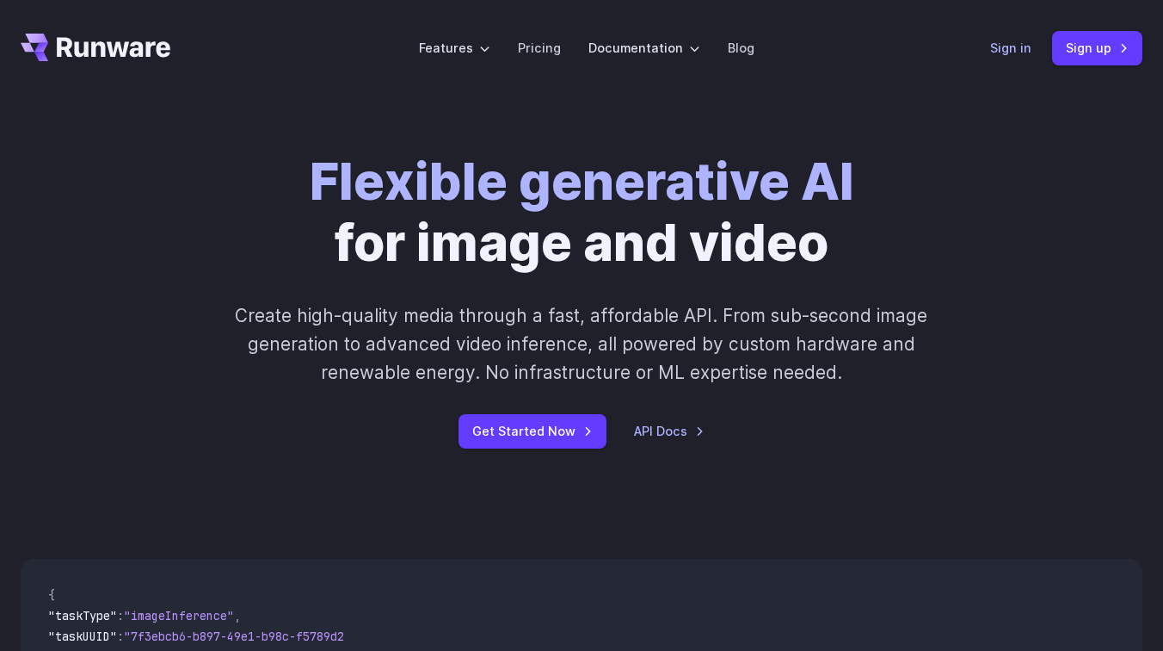
click at [1009, 46] on link "Sign in" at bounding box center [1010, 48] width 41 height 20
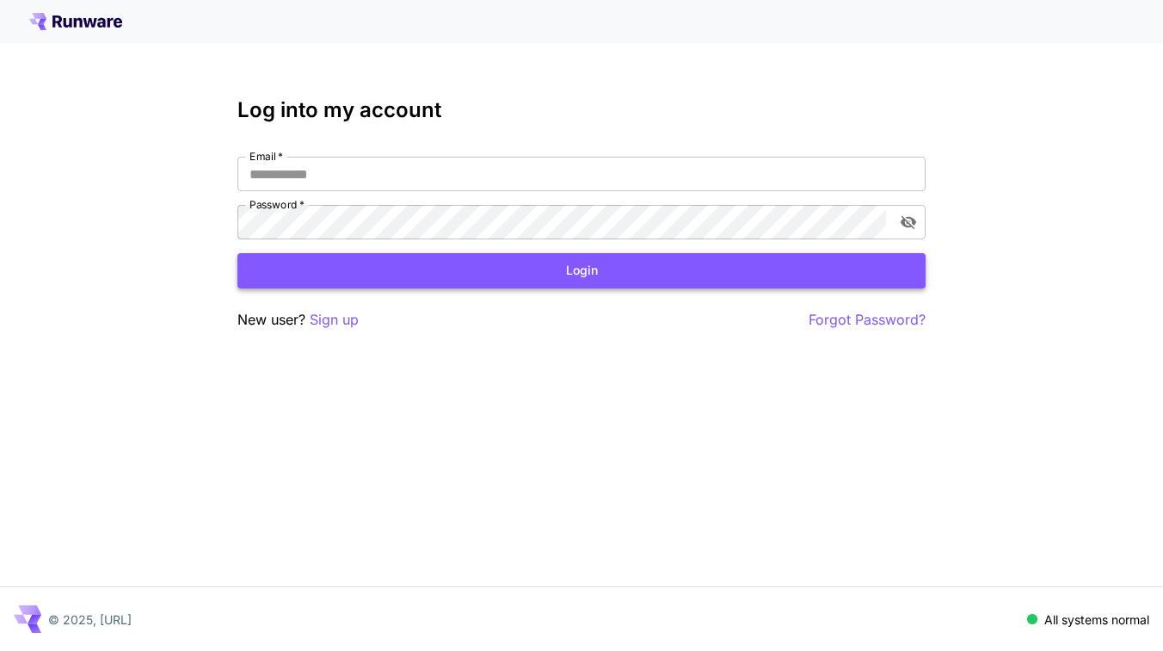
type input "**********"
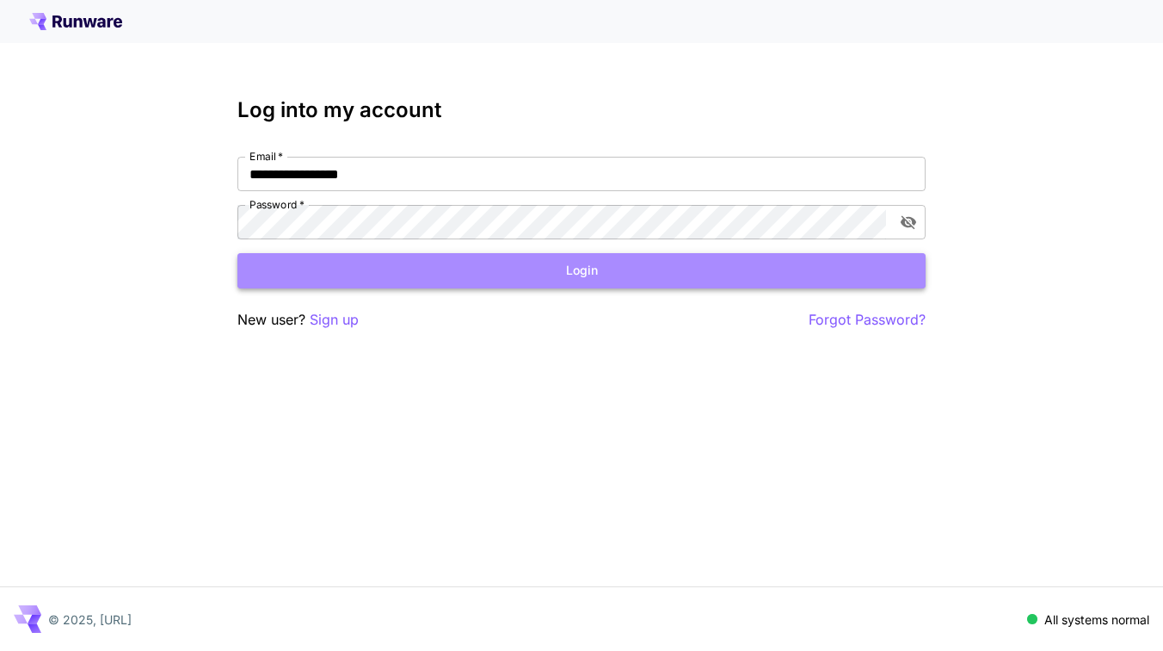
click at [331, 266] on button "Login" at bounding box center [582, 270] width 688 height 35
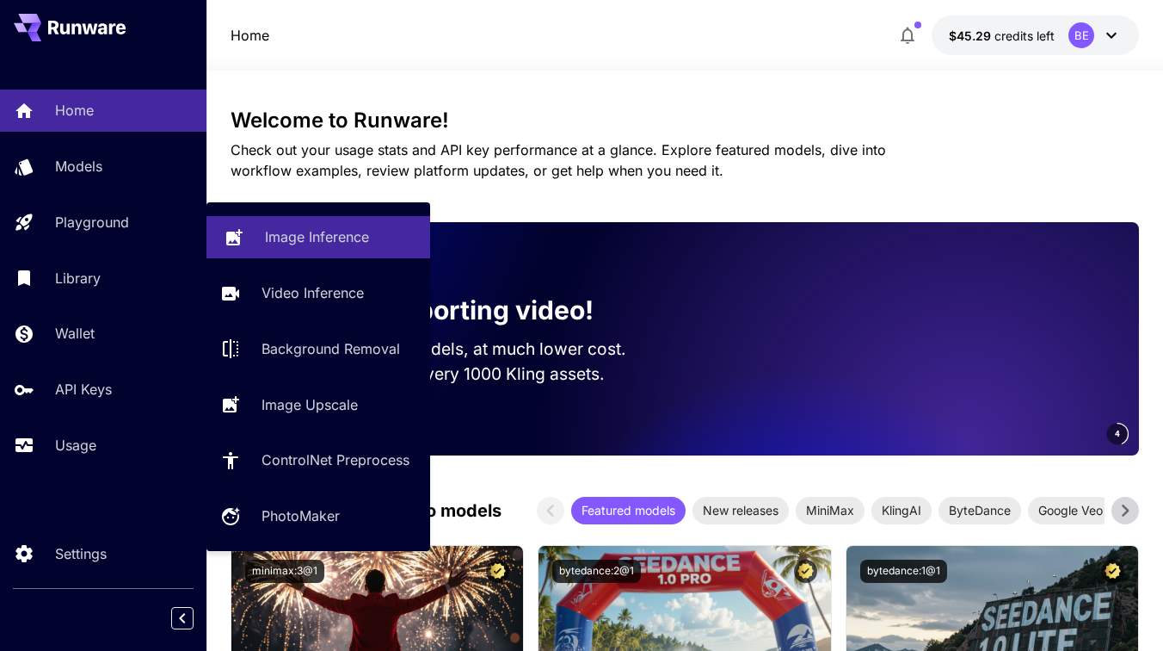
click at [281, 238] on p "Image Inference" at bounding box center [317, 236] width 104 height 21
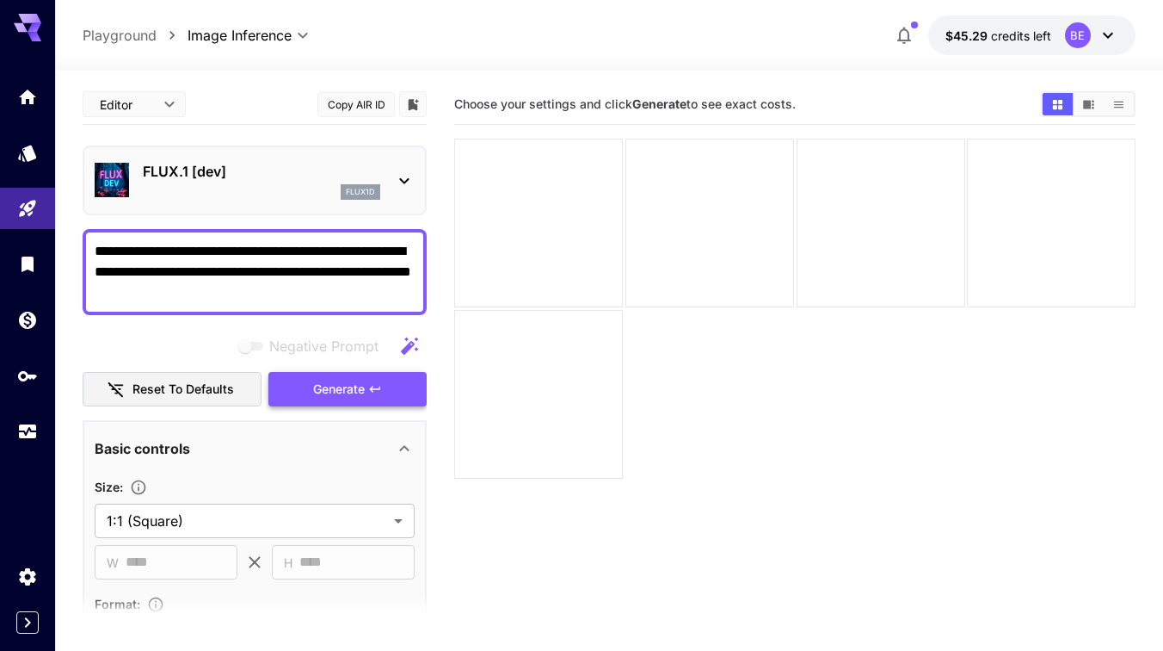
type textarea "**********"
click at [321, 381] on span "Generate" at bounding box center [339, 390] width 52 height 22
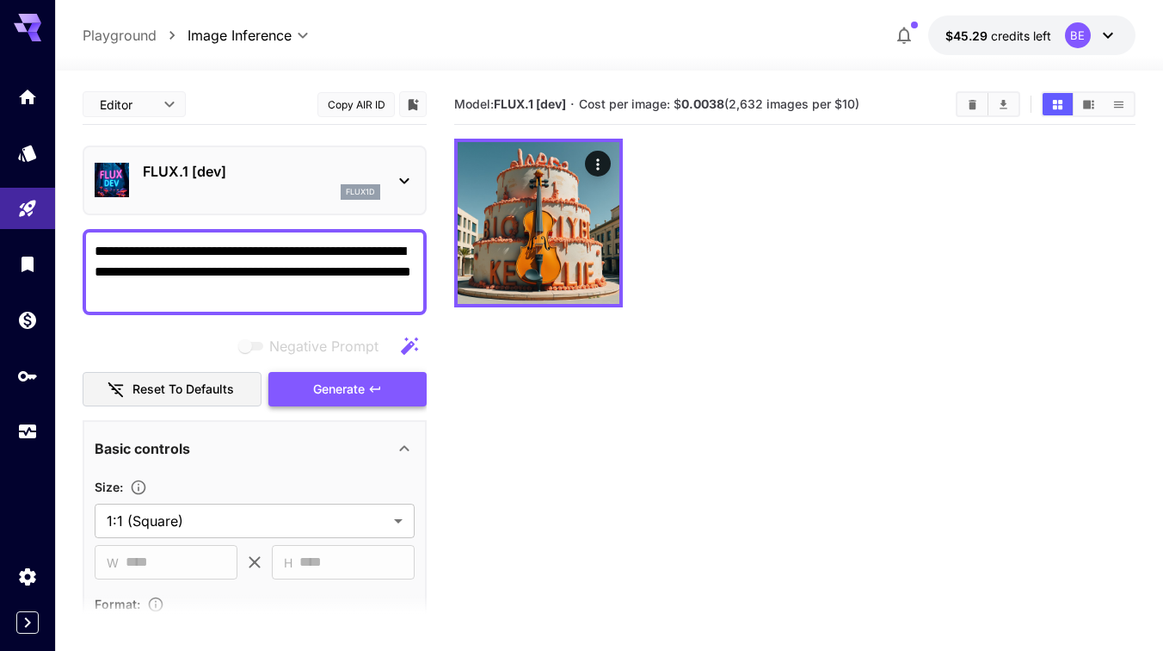
click at [324, 383] on span "Generate" at bounding box center [339, 390] width 52 height 22
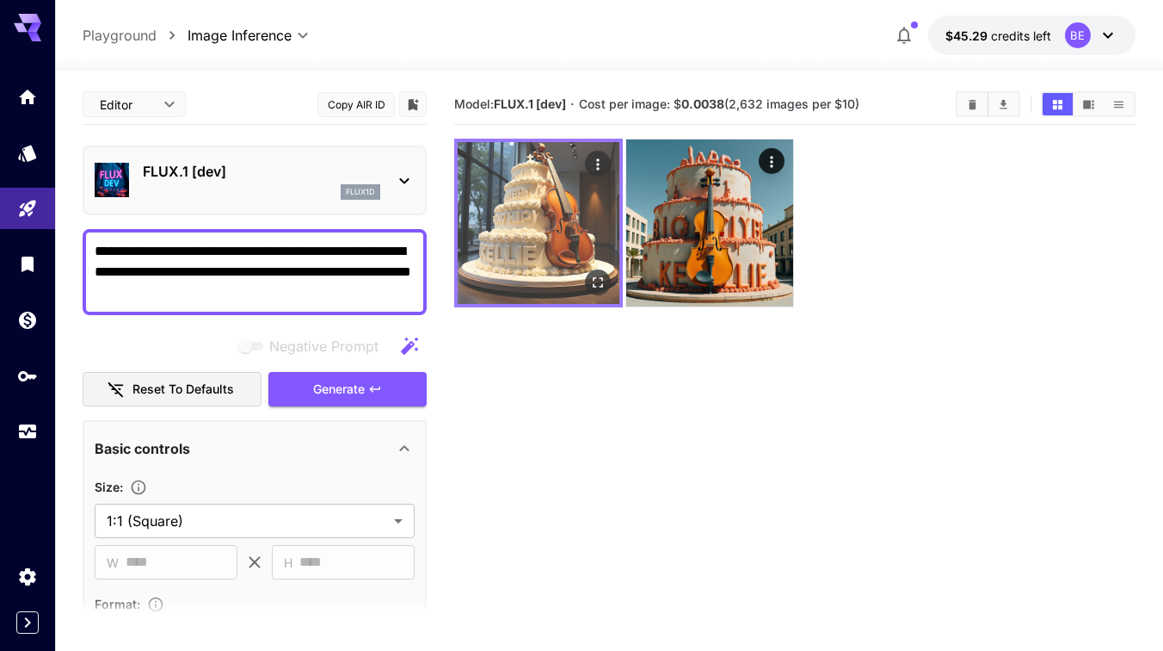
click at [500, 269] on img at bounding box center [539, 223] width 162 height 162
click at [480, 241] on img at bounding box center [539, 223] width 162 height 162
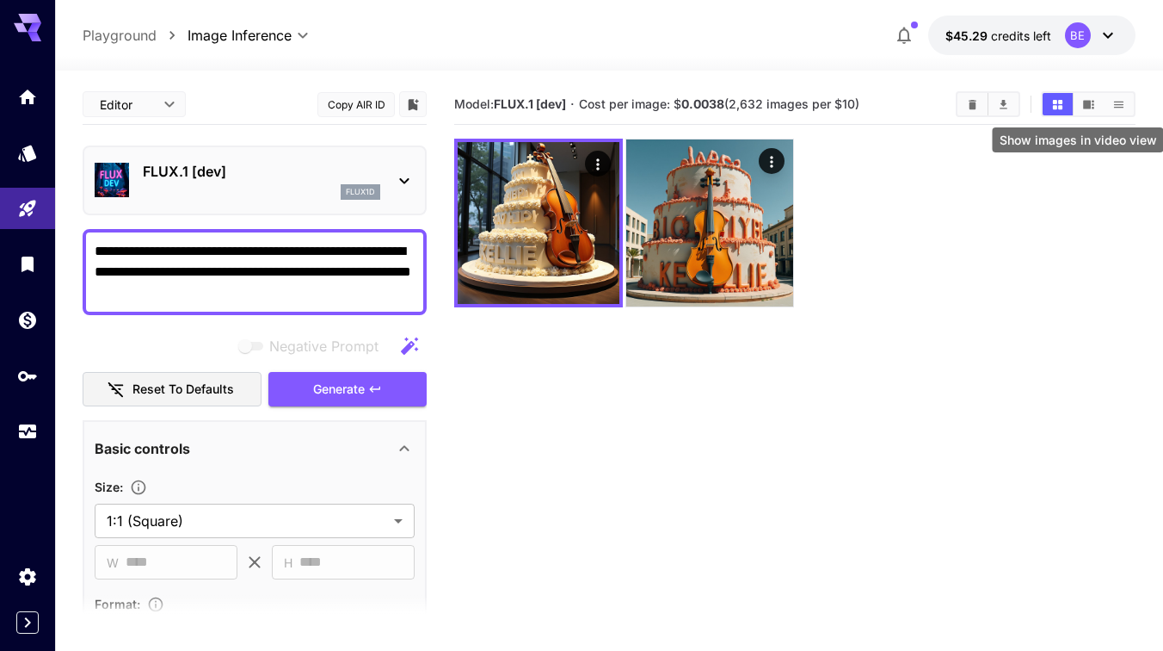
click at [1085, 102] on icon "Show images in video view" at bounding box center [1088, 104] width 11 height 9
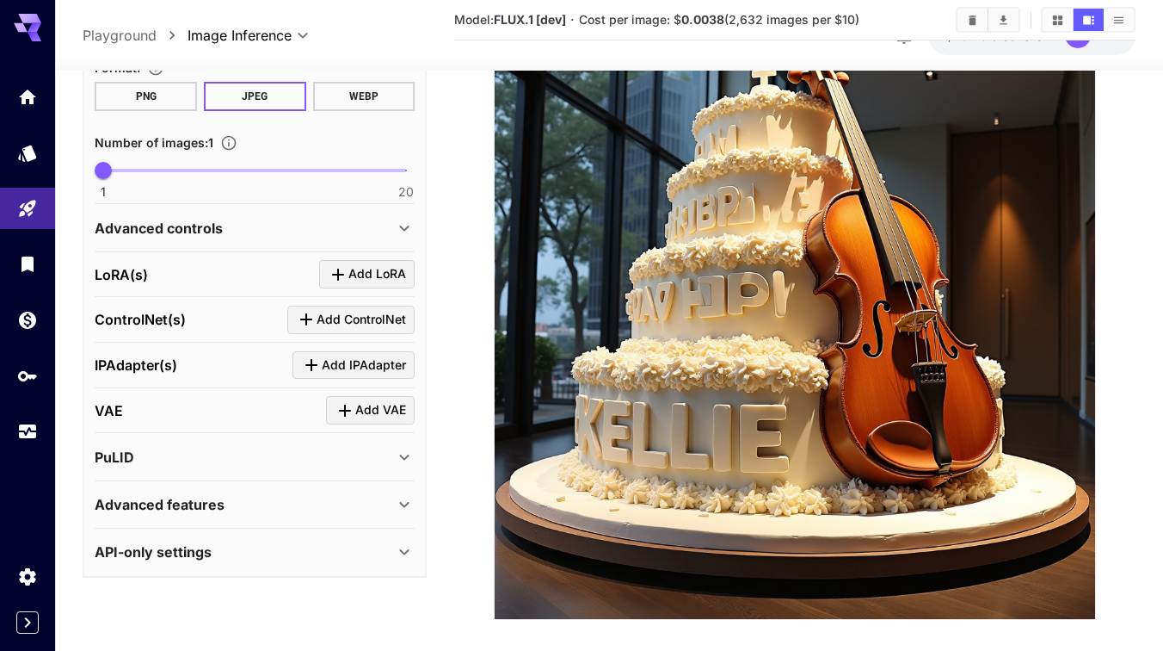
scroll to position [270, 0]
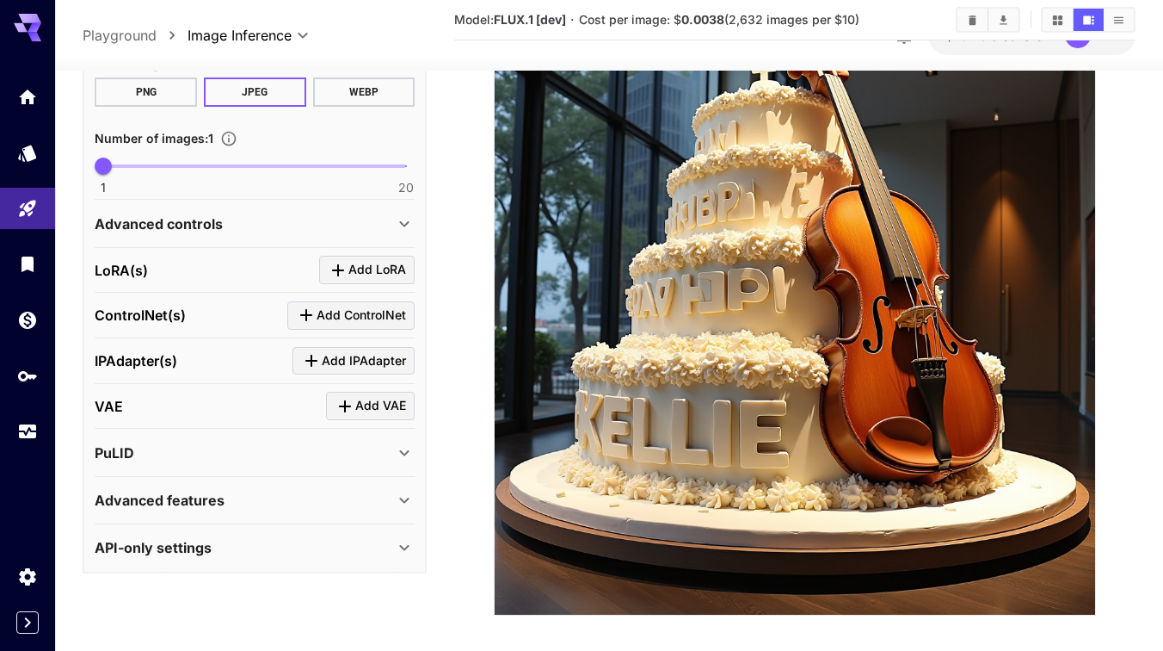
click at [262, 502] on div "Advanced features" at bounding box center [244, 500] width 299 height 21
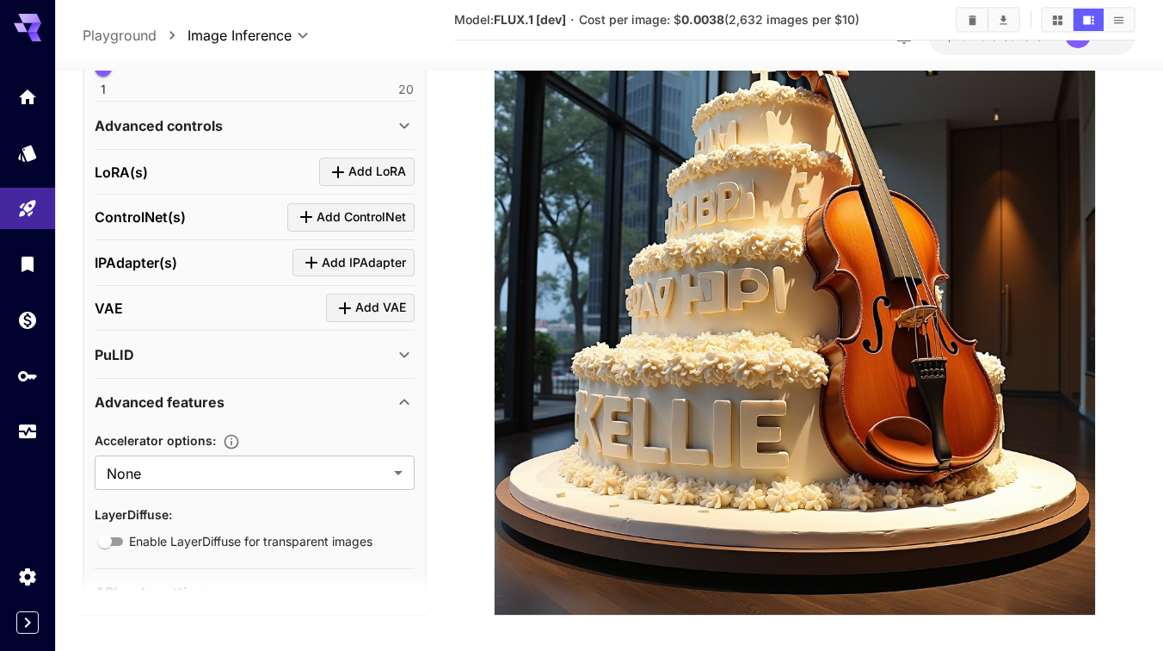
scroll to position [588, 0]
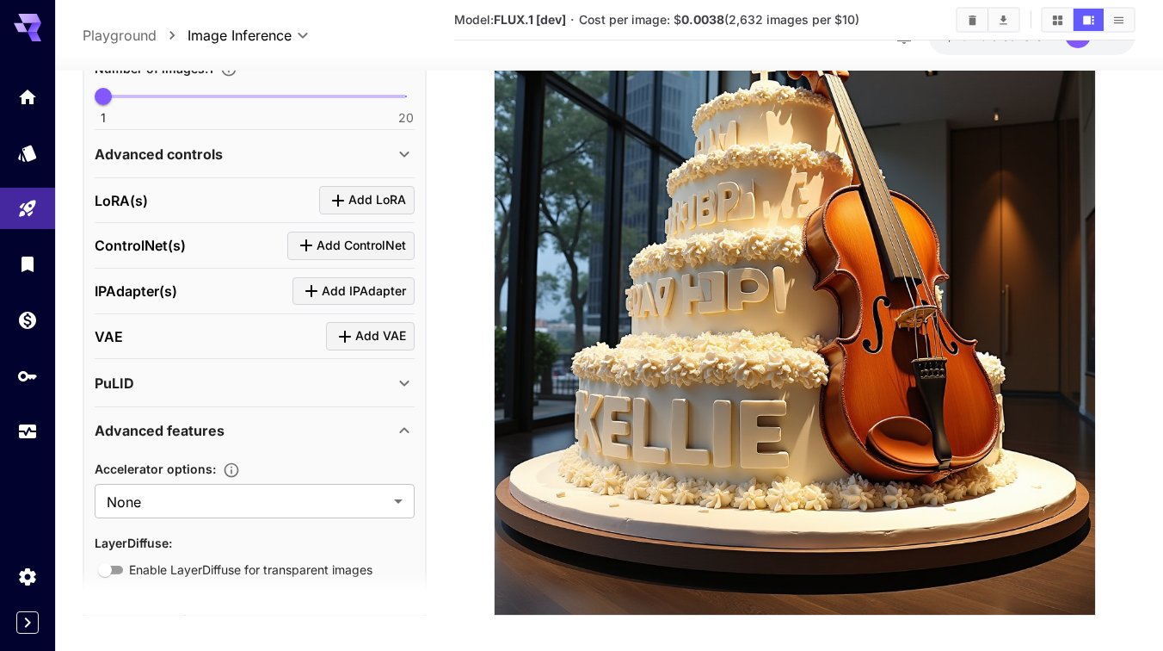
click at [243, 393] on div "PuLID" at bounding box center [255, 382] width 320 height 41
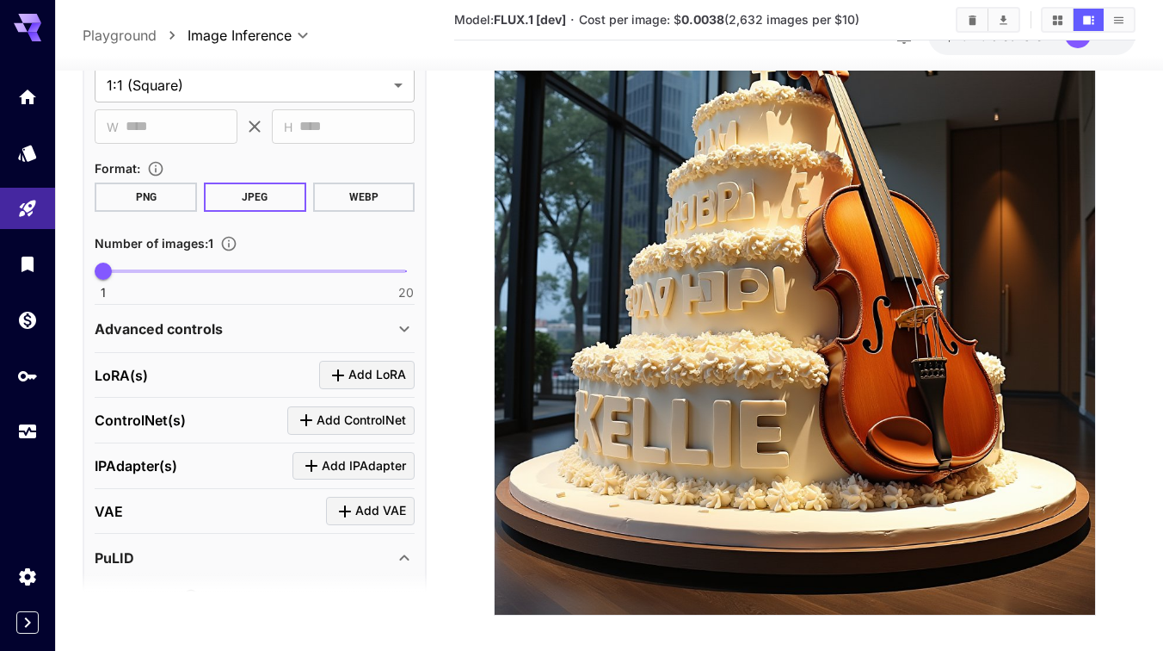
scroll to position [392, 0]
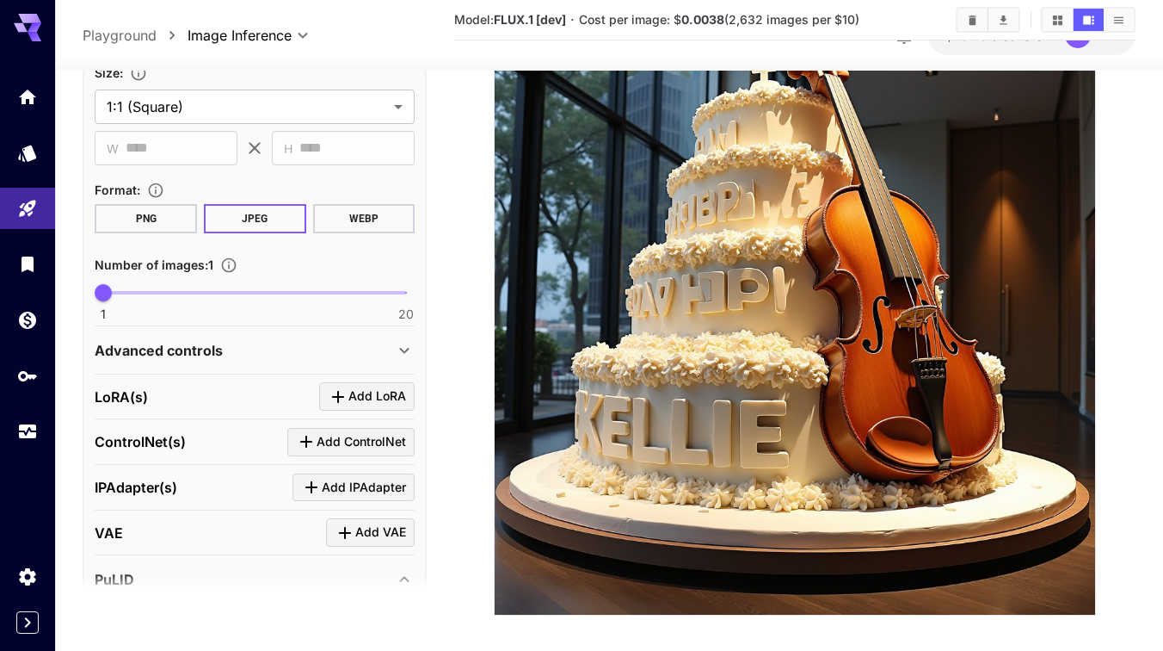
click at [163, 212] on button "PNG" at bounding box center [146, 218] width 102 height 29
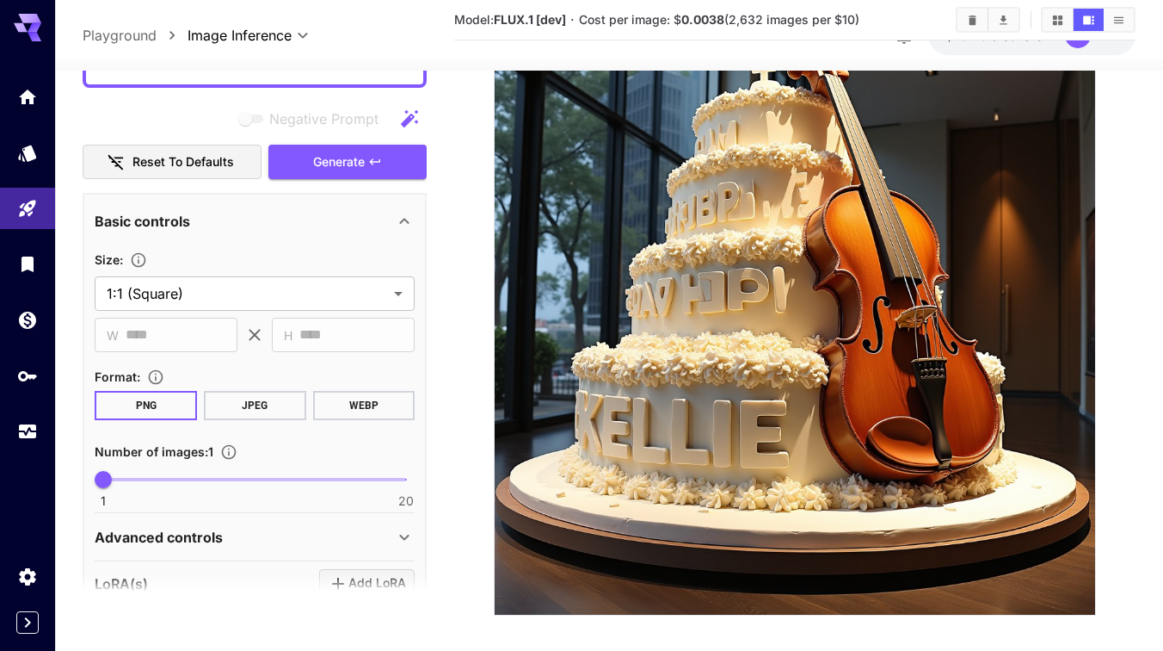
scroll to position [191, 0]
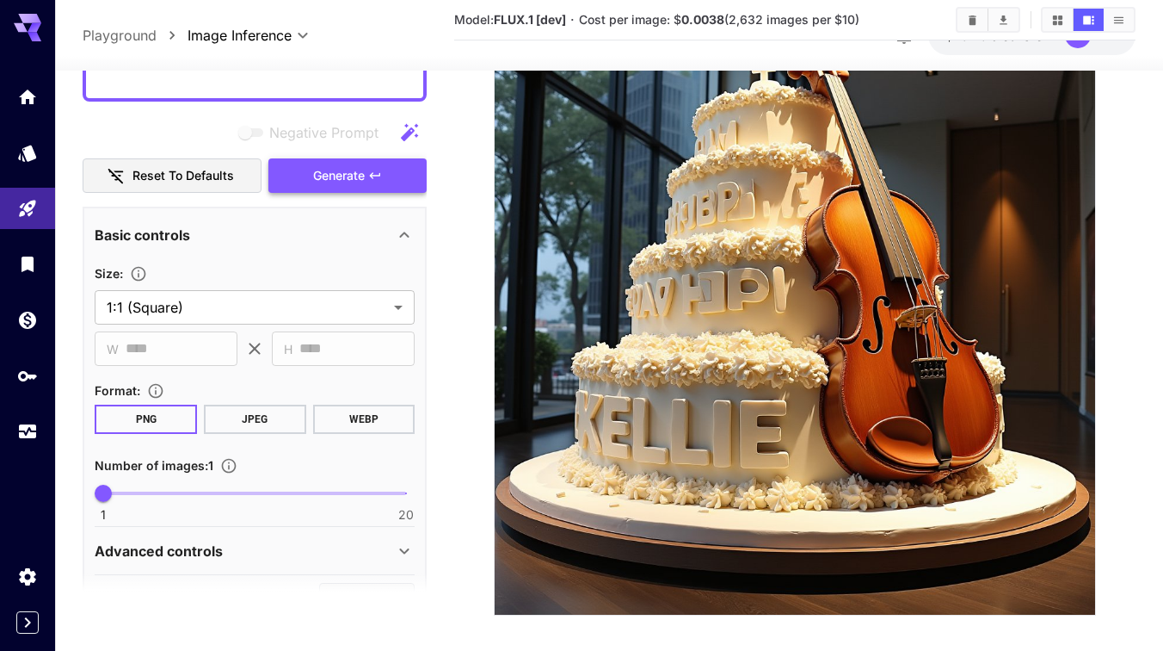
click at [317, 187] on button "Generate" at bounding box center [347, 175] width 158 height 35
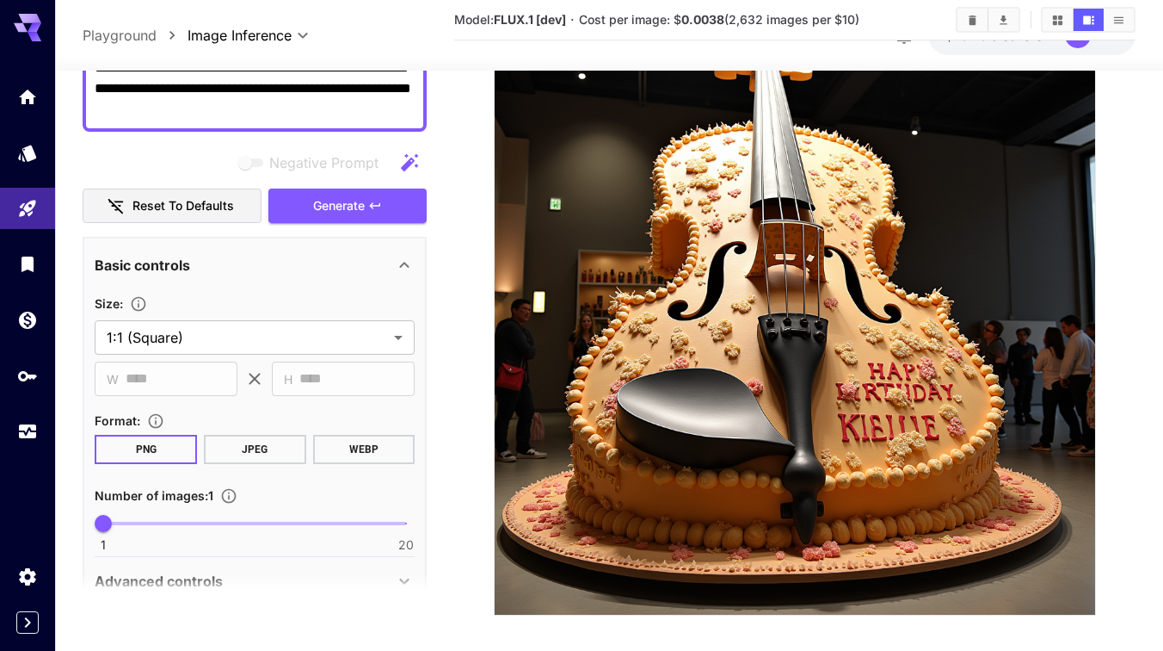
scroll to position [155, 0]
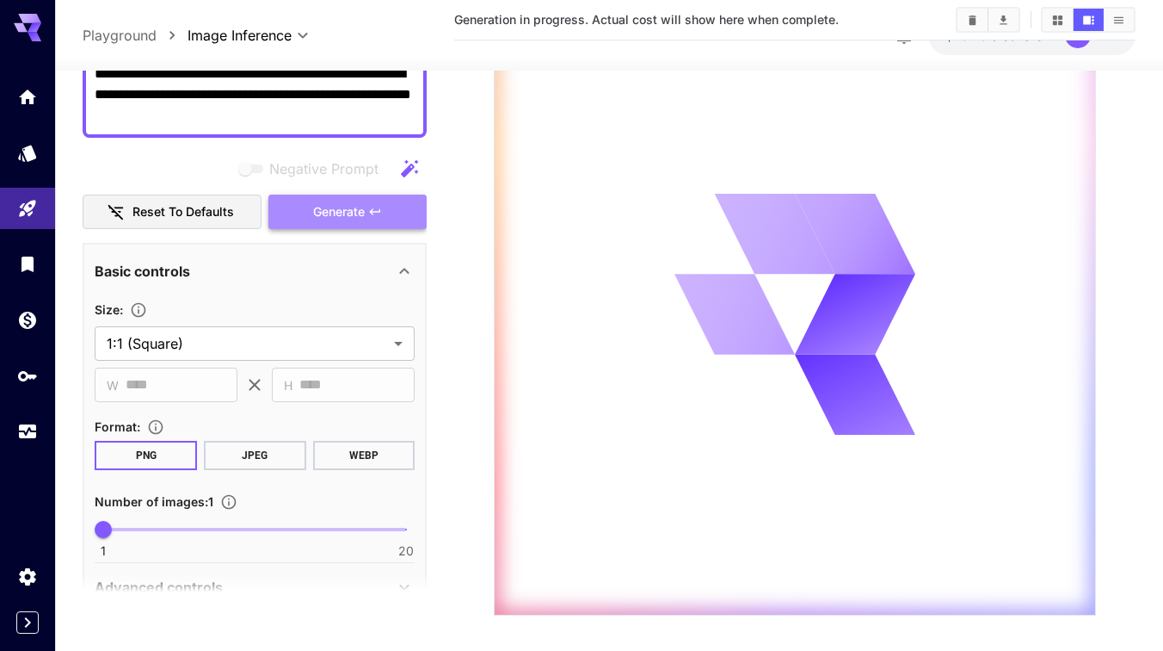
click at [315, 215] on span "Generate" at bounding box center [339, 212] width 52 height 22
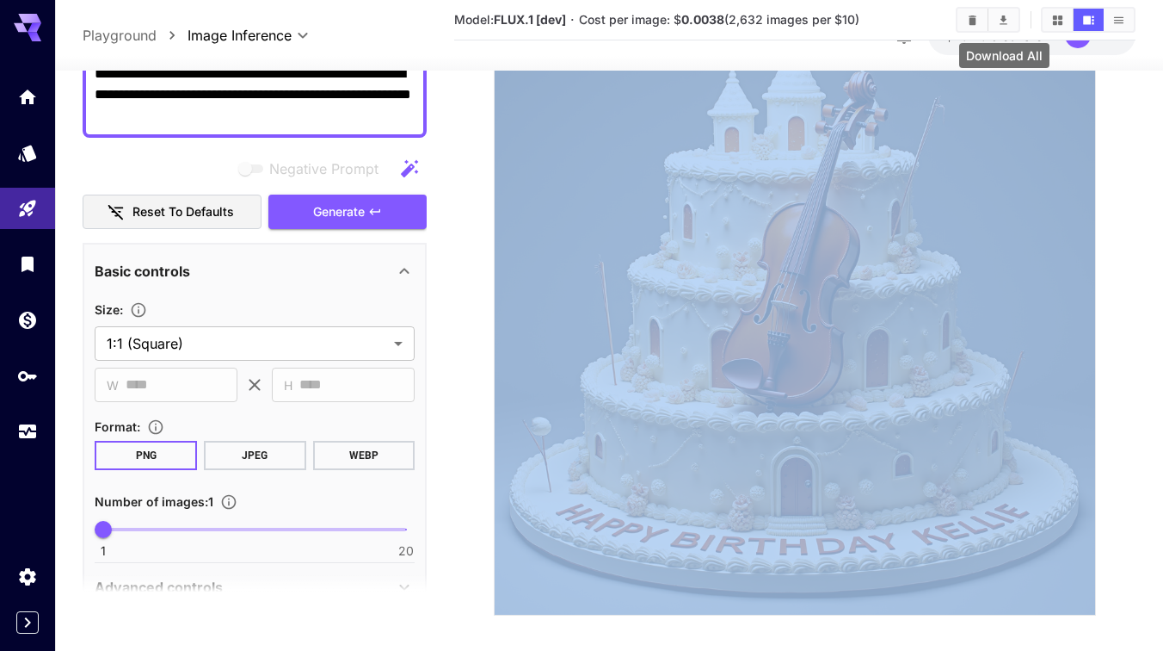
click at [1003, 15] on icon "Download All" at bounding box center [1003, 20] width 13 height 13
click at [460, 94] on section at bounding box center [795, 241] width 682 height 747
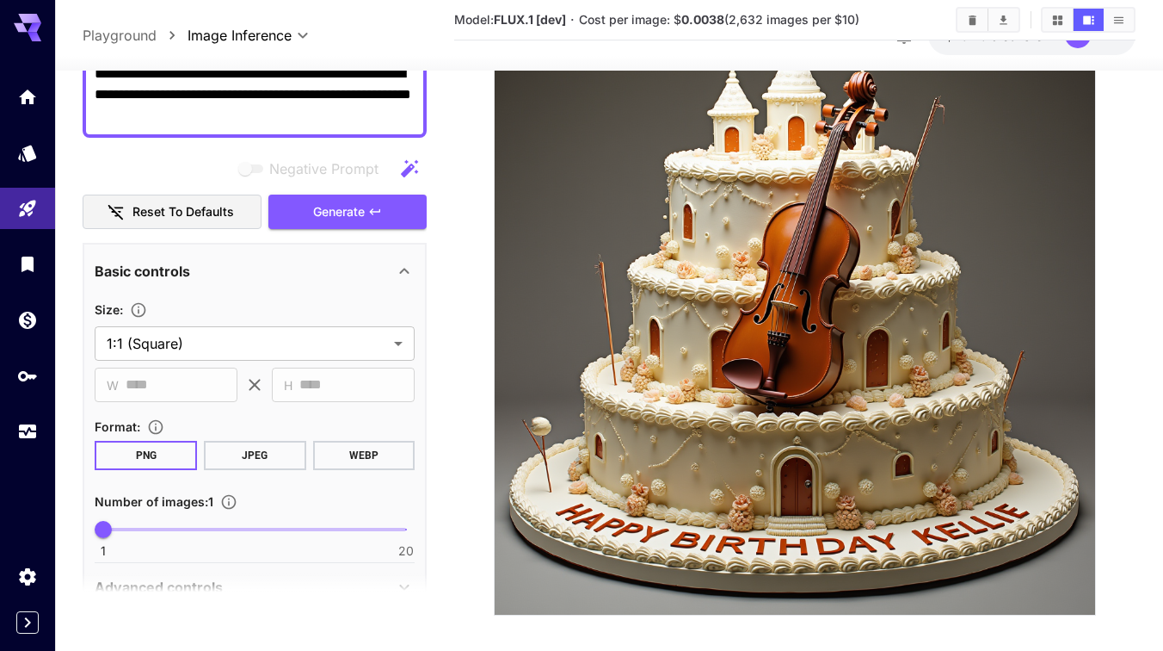
click at [173, 115] on textarea "**********" at bounding box center [255, 95] width 320 height 62
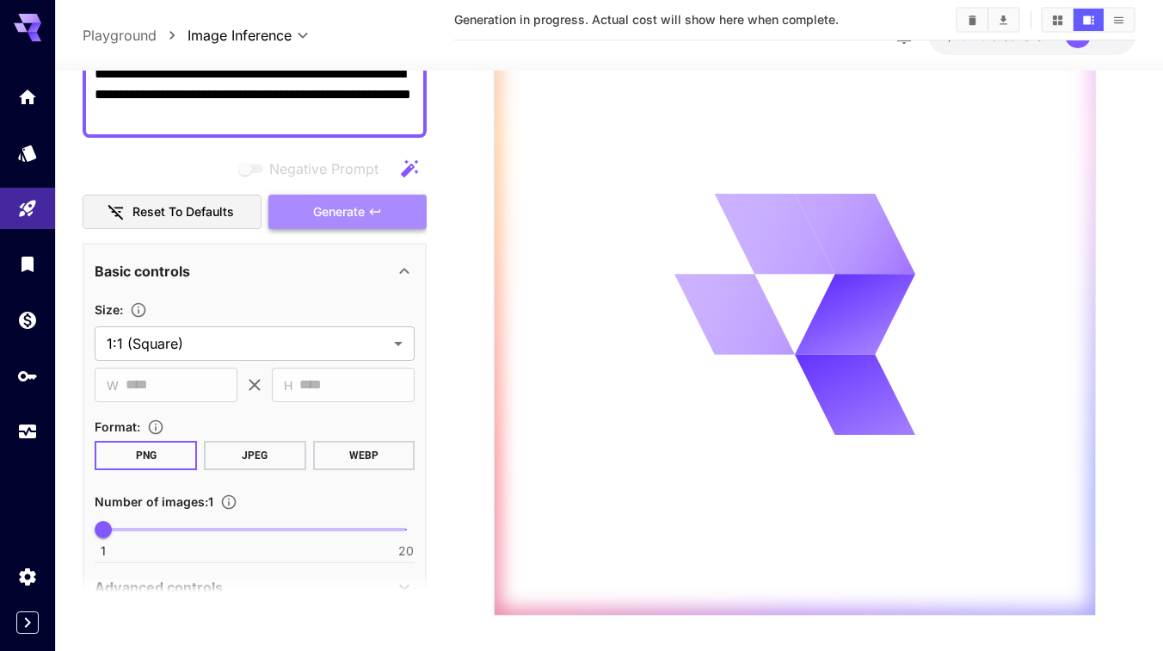
click at [329, 217] on span "Generate" at bounding box center [339, 212] width 52 height 22
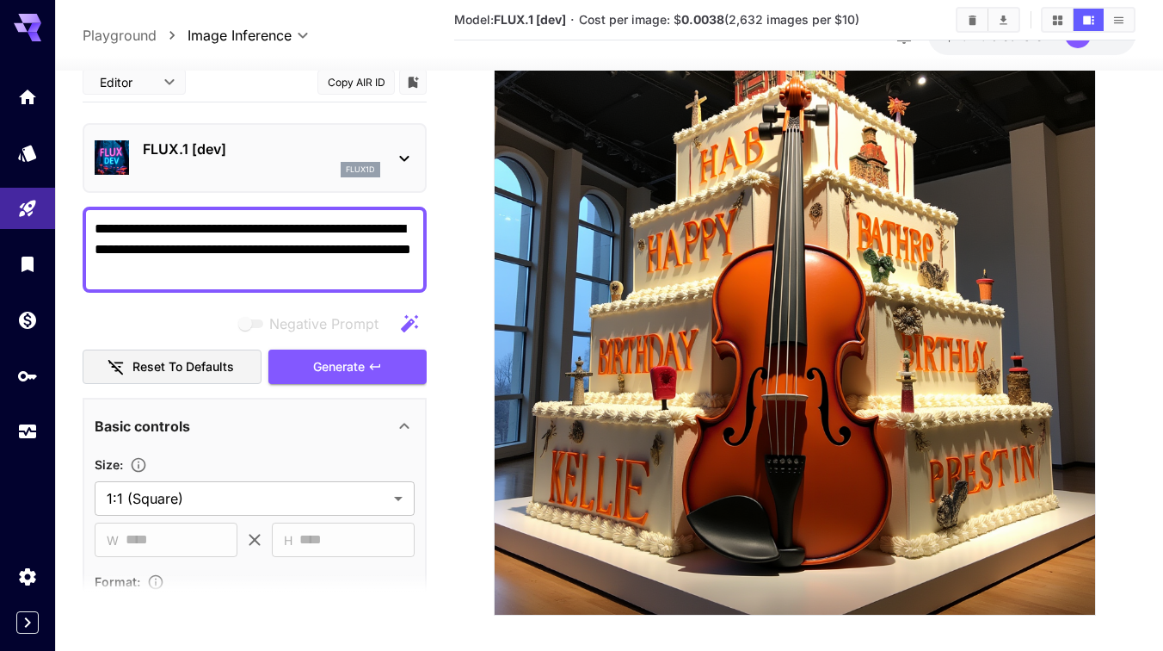
scroll to position [155, 0]
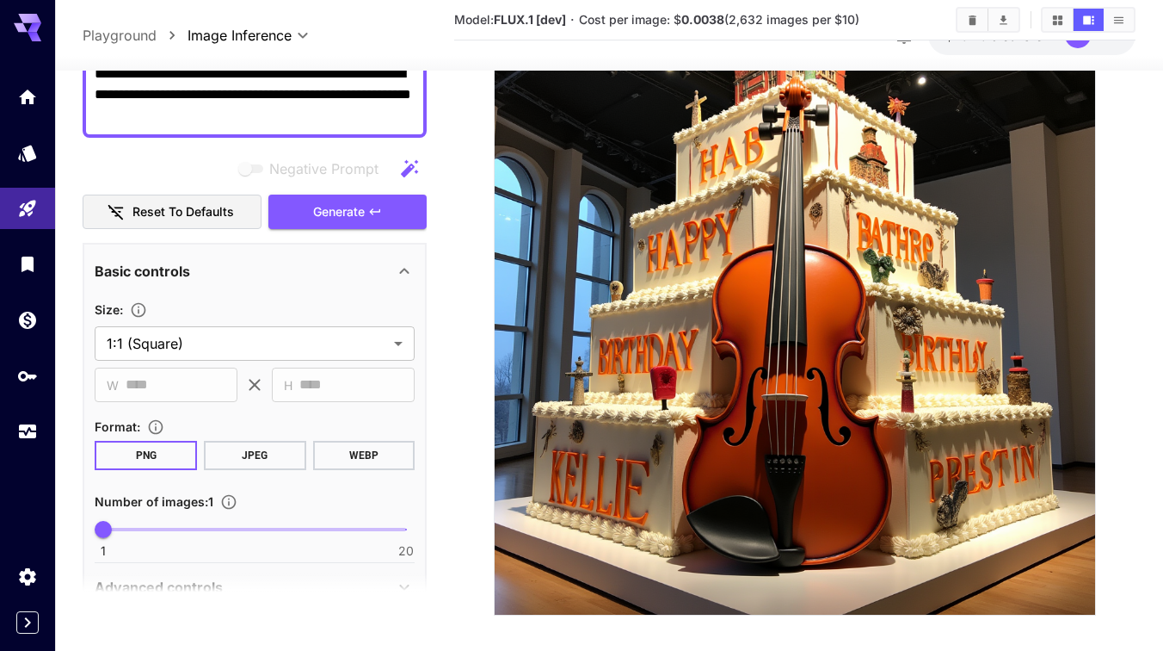
click at [154, 111] on textarea "**********" at bounding box center [255, 95] width 320 height 62
drag, startPoint x: 213, startPoint y: 114, endPoint x: 101, endPoint y: 108, distance: 112.9
click at [101, 108] on textarea "**********" at bounding box center [255, 95] width 320 height 62
type textarea "**********"
click at [344, 201] on span "Generate" at bounding box center [339, 212] width 52 height 22
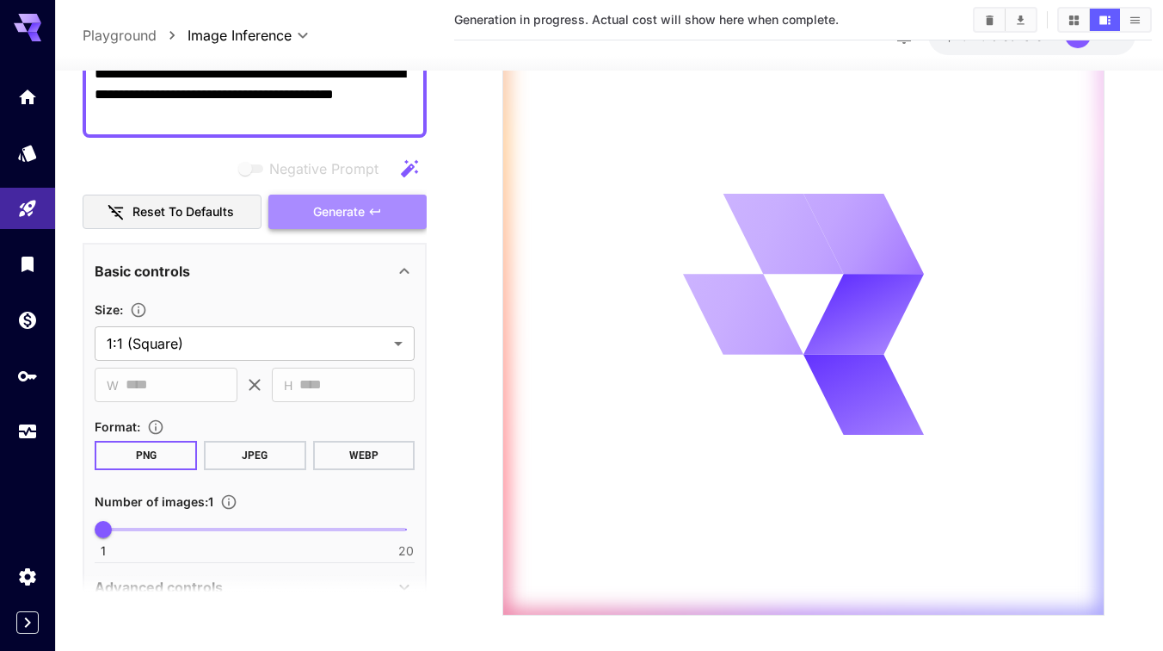
click at [345, 225] on button "Generate" at bounding box center [347, 211] width 158 height 35
